Goal: Task Accomplishment & Management: Manage account settings

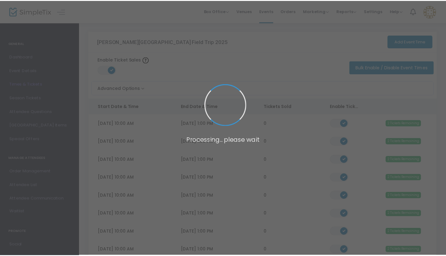
scroll to position [120, 0]
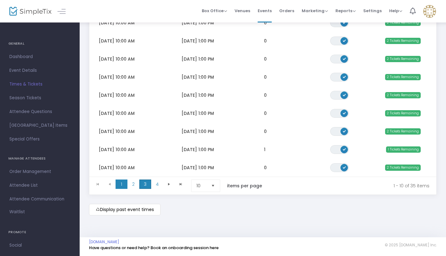
click at [147, 183] on span "3" at bounding box center [145, 183] width 12 height 9
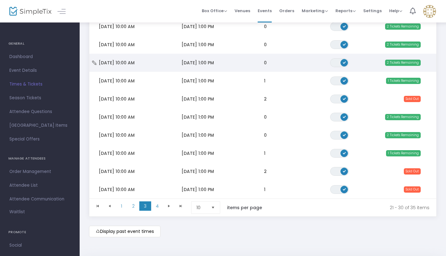
scroll to position [107, 0]
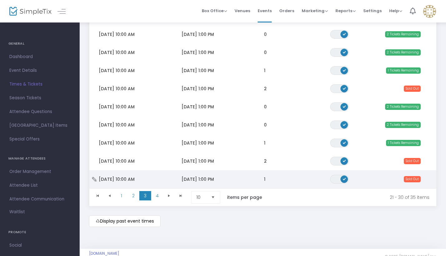
click at [267, 183] on td "1" at bounding box center [287, 179] width 66 height 18
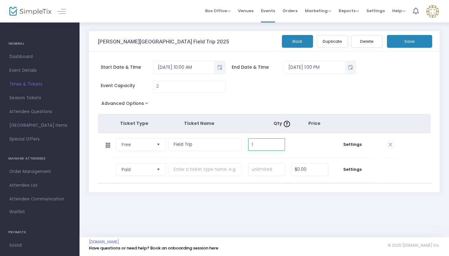
click at [268, 144] on input "1" at bounding box center [267, 145] width 36 height 12
click at [344, 143] on span "Settings" at bounding box center [353, 144] width 36 height 6
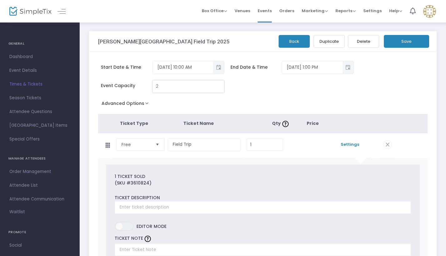
click at [194, 91] on input "2" at bounding box center [188, 87] width 71 height 12
type input "1"
click at [408, 42] on button "Save" at bounding box center [406, 41] width 45 height 13
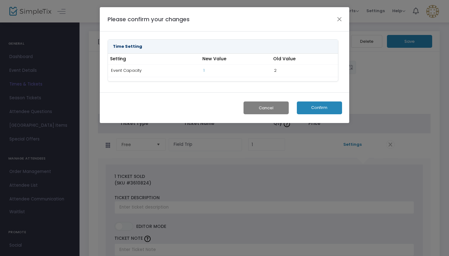
click at [318, 107] on button "Confirm" at bounding box center [319, 107] width 45 height 13
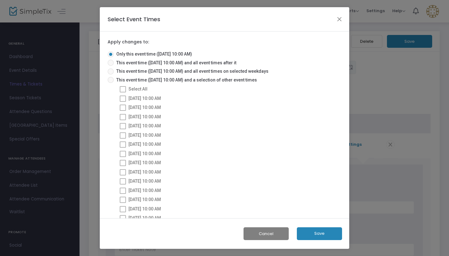
click at [319, 230] on button "Save" at bounding box center [319, 233] width 45 height 13
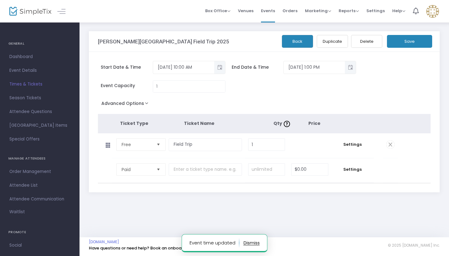
click at [405, 41] on button "Save" at bounding box center [409, 41] width 45 height 13
